Goal: Navigation & Orientation: Understand site structure

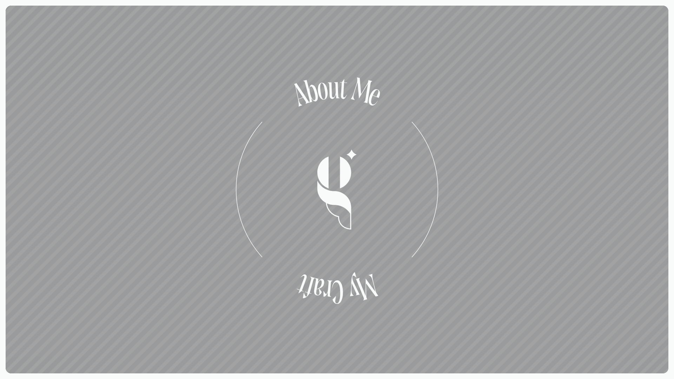
click at [344, 107] on tspan "t" at bounding box center [343, 89] width 10 height 36
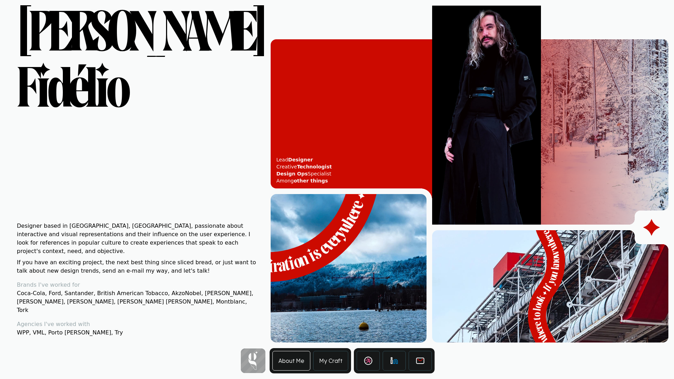
click at [331, 362] on link "My Craft" at bounding box center [330, 361] width 35 height 20
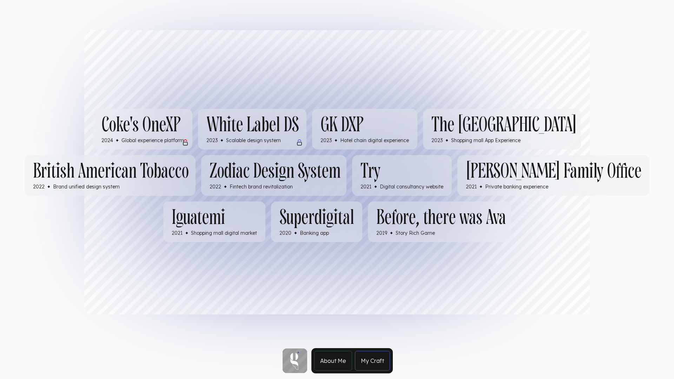
click at [466, 182] on h3 "[PERSON_NAME] Family Office" at bounding box center [554, 171] width 176 height 21
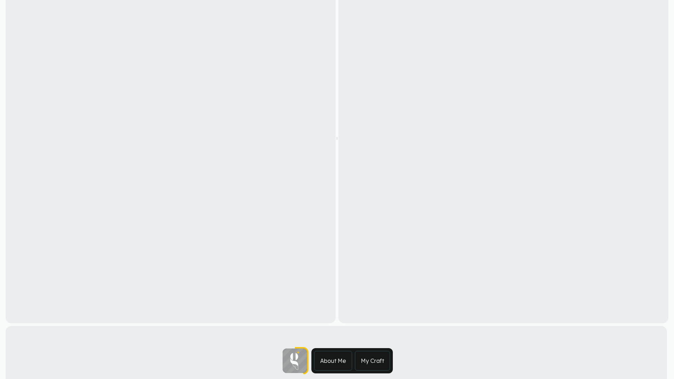
scroll to position [1674, 0]
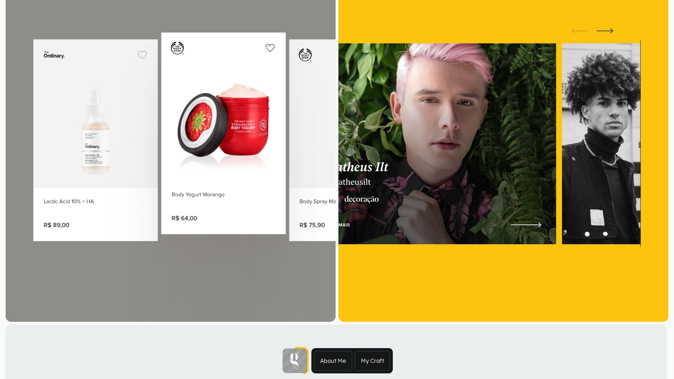
click at [334, 365] on link "About Me" at bounding box center [333, 361] width 38 height 20
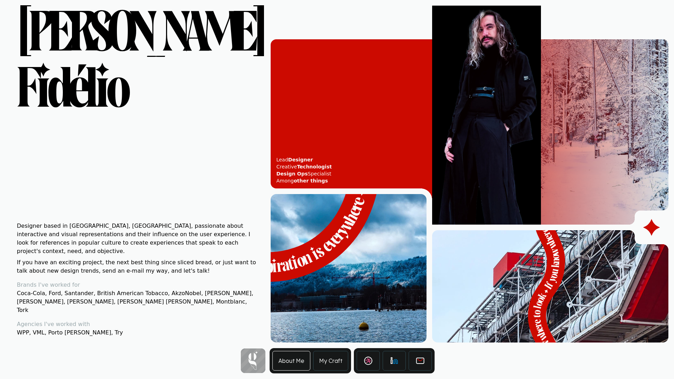
click at [317, 236] on textpath "Inspiration is everywhere • Inspiration is everywhere • Inspiration is everywhe…" at bounding box center [318, 216] width 115 height 121
click at [317, 236] on textpath "Inspiration is everywhere • Inspiration is everywhere • Inspiration is everywhe…" at bounding box center [316, 216] width 117 height 121
click at [349, 263] on icon "@keyframes drawPath { to { stroke-dashoffset: 0; } } Inspiration is everywhere …" at bounding box center [346, 240] width 156 height 149
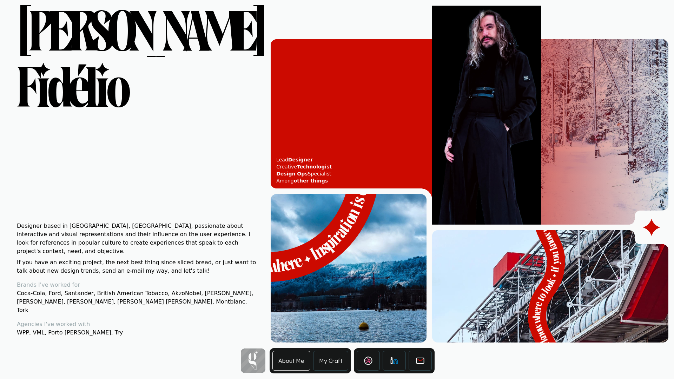
click at [552, 288] on icon "@keyframes drawPath { to { stroke-dashoffset: 0; } } If you know where to look …" at bounding box center [550, 282] width 236 height 121
drag, startPoint x: 297, startPoint y: 182, endPoint x: 250, endPoint y: 160, distance: 51.8
click at [271, 160] on div "Lead Designer Creative Technologist Design Ops Specialist Among other things @k…" at bounding box center [349, 174] width 156 height 337
click at [328, 362] on link "My Craft" at bounding box center [330, 361] width 35 height 20
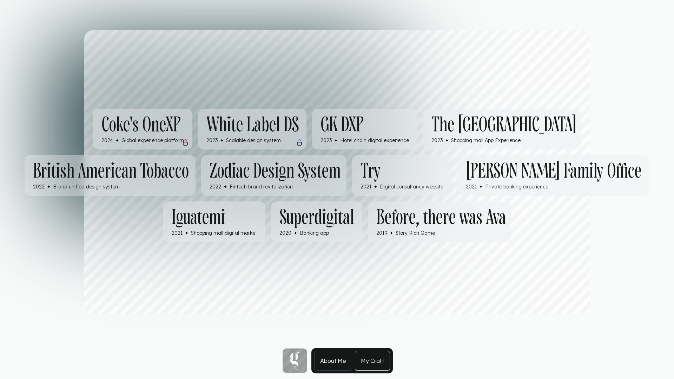
click at [303, 366] on div "Home" at bounding box center [295, 361] width 25 height 25
